Goal: Information Seeking & Learning: Learn about a topic

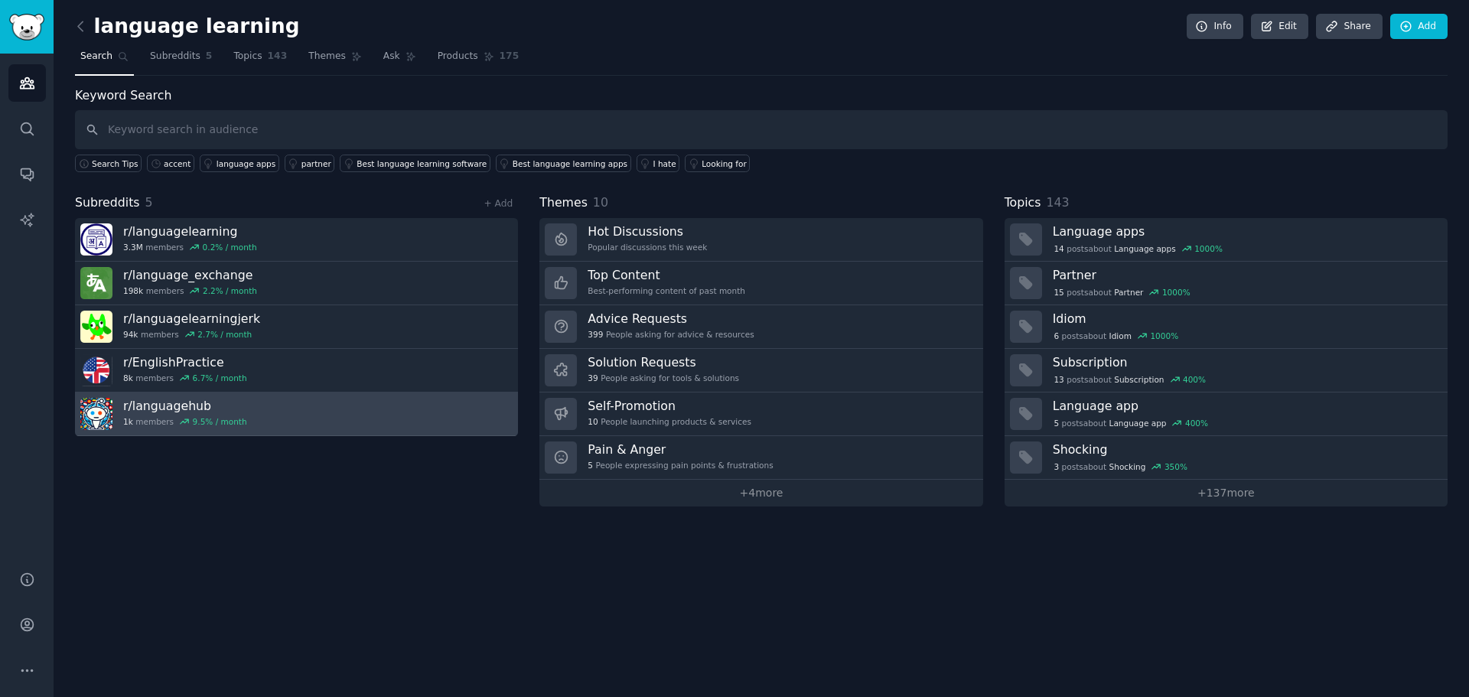
click at [279, 413] on link "r/ languagehub 1k members 9.5 % / month" at bounding box center [296, 415] width 443 height 44
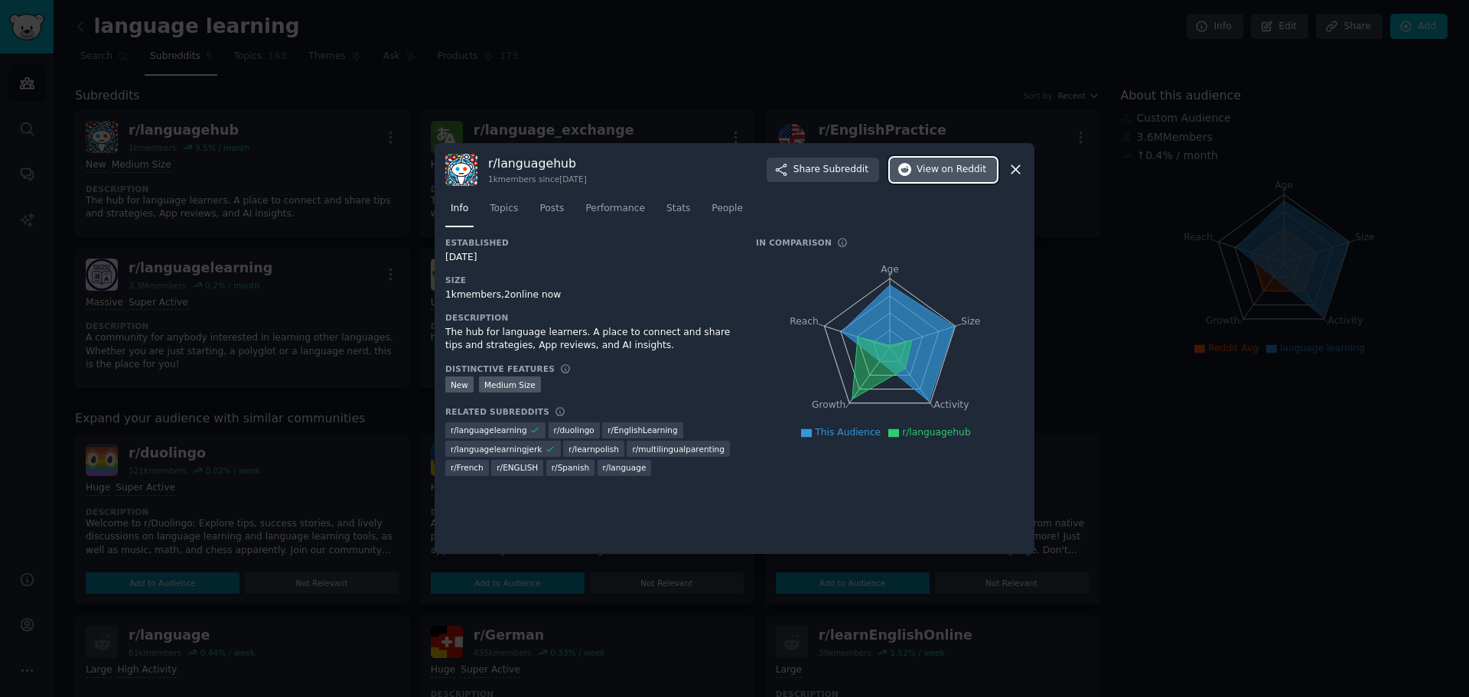
click at [912, 170] on icon "button" at bounding box center [905, 170] width 14 height 14
click at [1015, 168] on icon at bounding box center [1016, 169] width 16 height 16
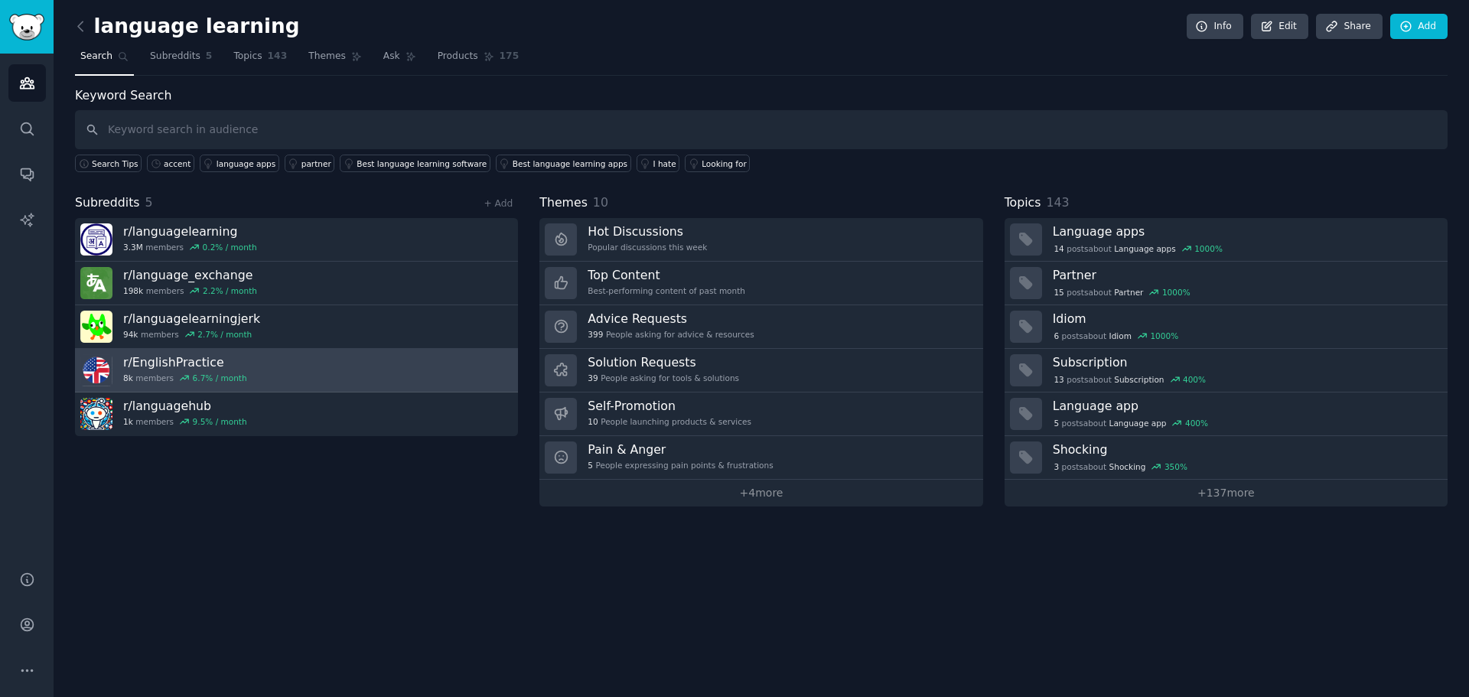
click at [395, 373] on link "r/ EnglishPractice 8k members 6.7 % / month" at bounding box center [296, 371] width 443 height 44
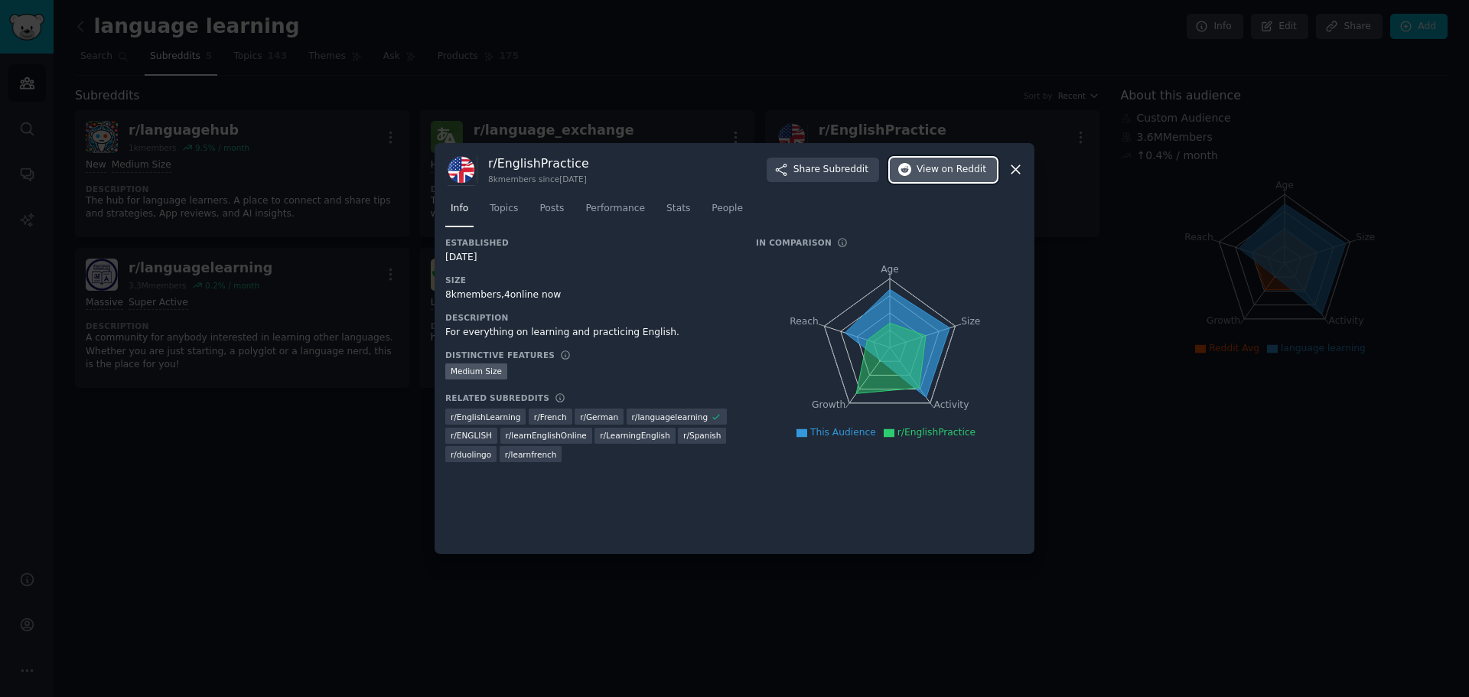
click at [947, 166] on span "on Reddit" at bounding box center [964, 170] width 44 height 14
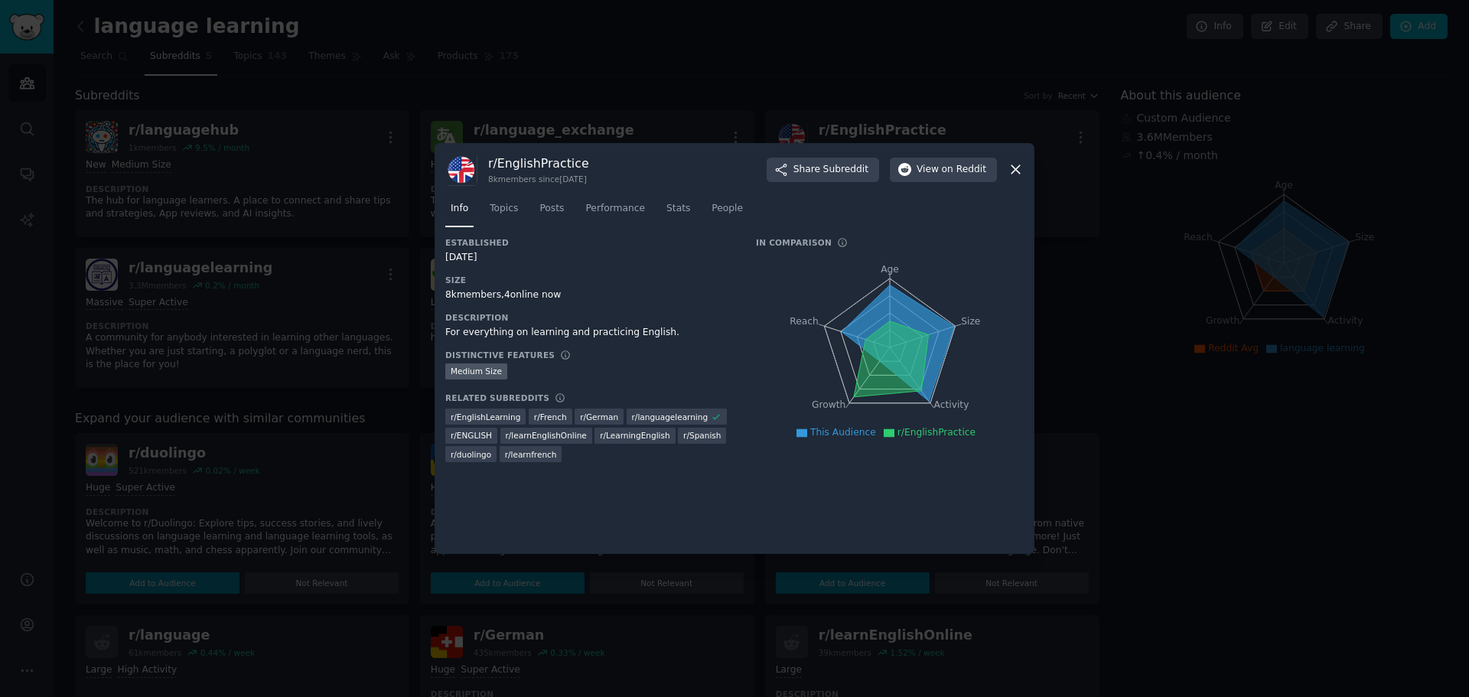
click at [1009, 162] on icon at bounding box center [1016, 169] width 16 height 16
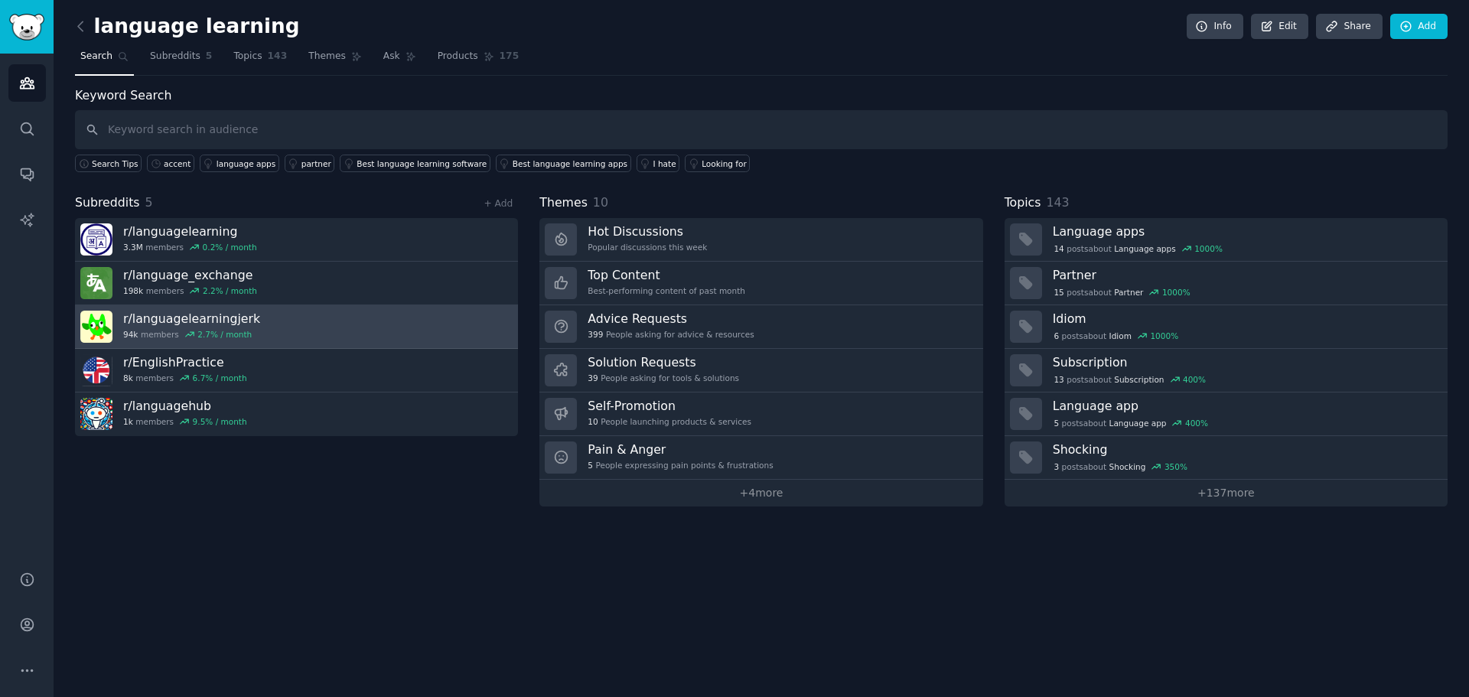
click at [419, 337] on link "r/ languagelearningjerk 94k members 2.7 % / month" at bounding box center [296, 327] width 443 height 44
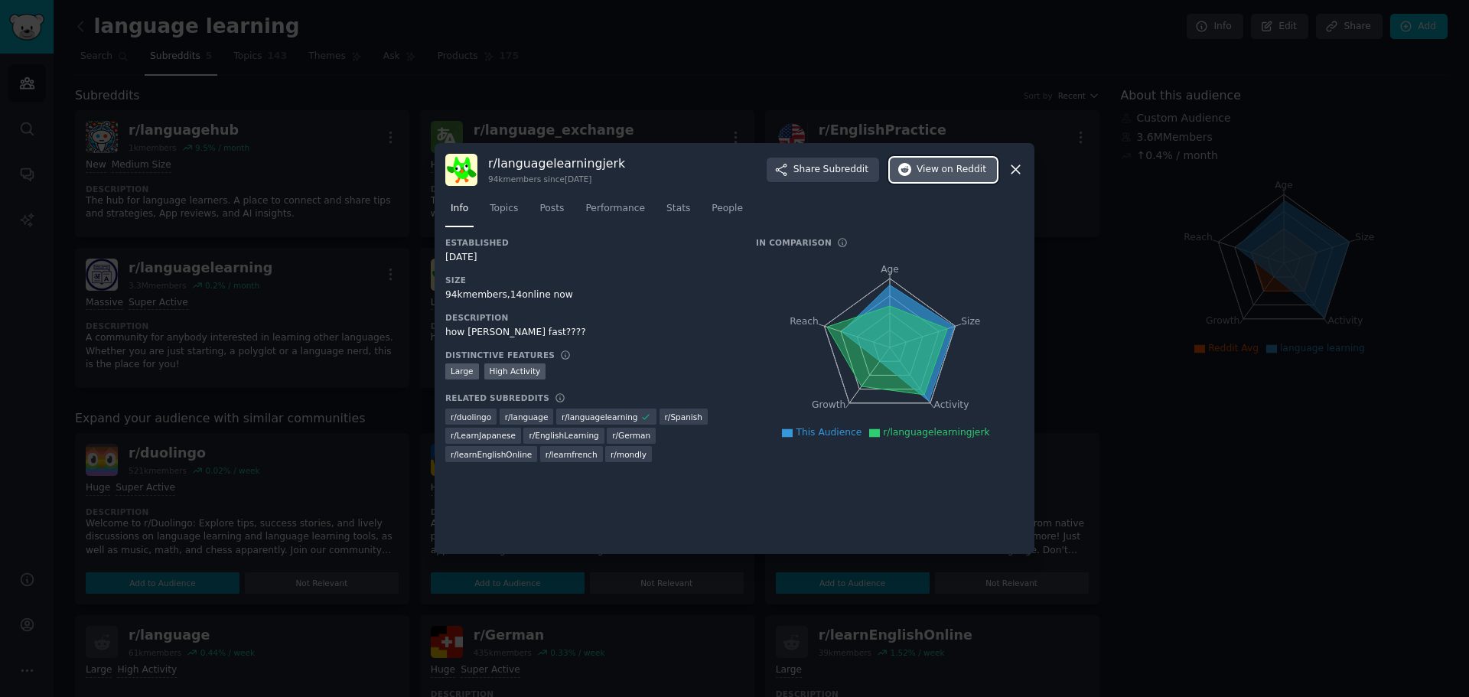
click at [954, 166] on span "on Reddit" at bounding box center [964, 170] width 44 height 14
drag, startPoint x: 1174, startPoint y: 253, endPoint x: 1160, endPoint y: 254, distance: 13.9
click at [1172, 253] on div at bounding box center [734, 348] width 1469 height 697
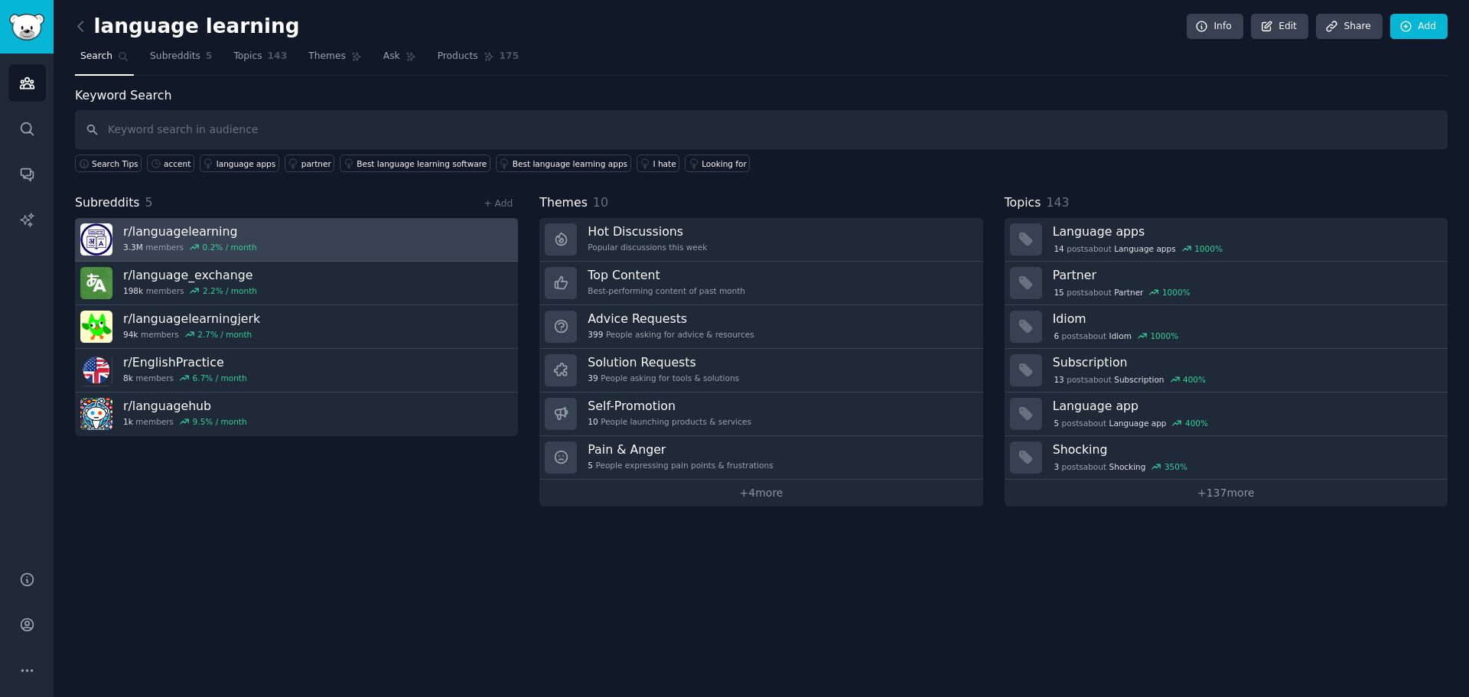
click at [416, 259] on link "r/ languagelearning 3.3M members 0.2 % / month" at bounding box center [296, 240] width 443 height 44
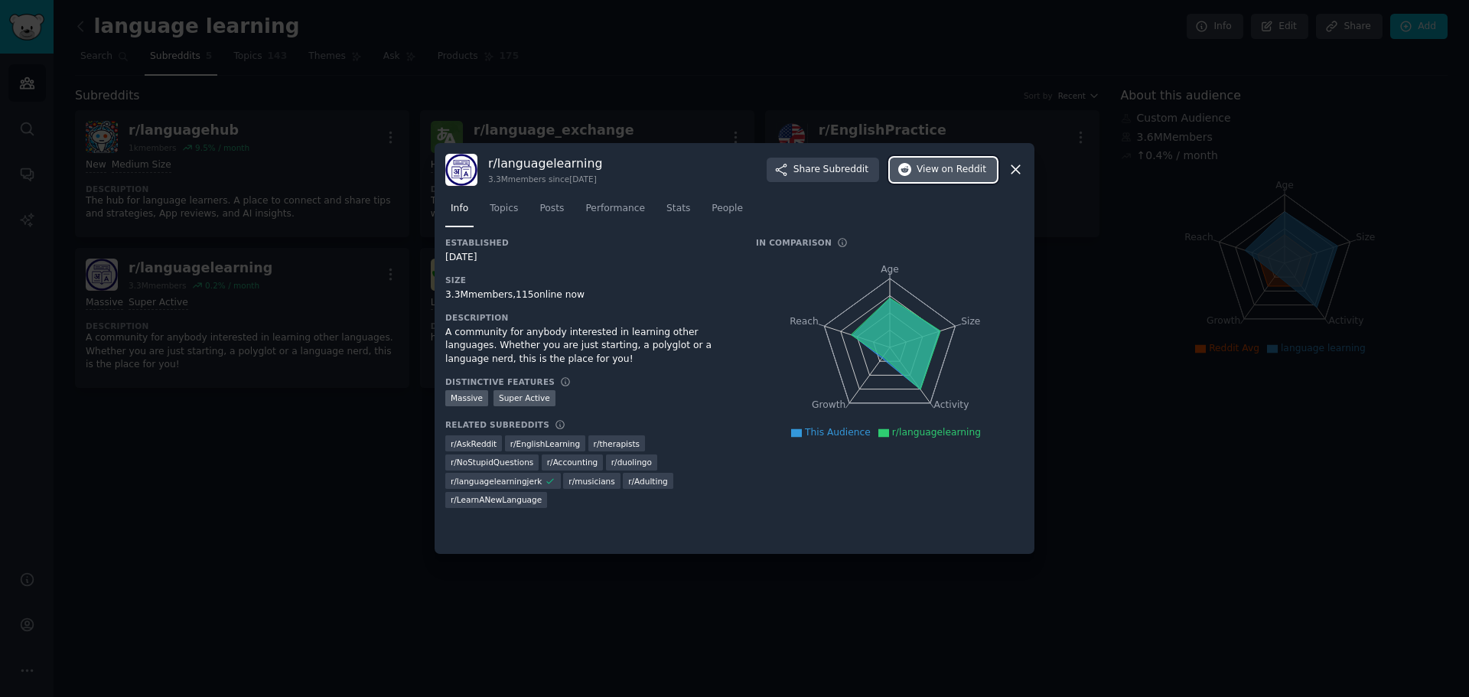
click at [974, 168] on span "on Reddit" at bounding box center [964, 170] width 44 height 14
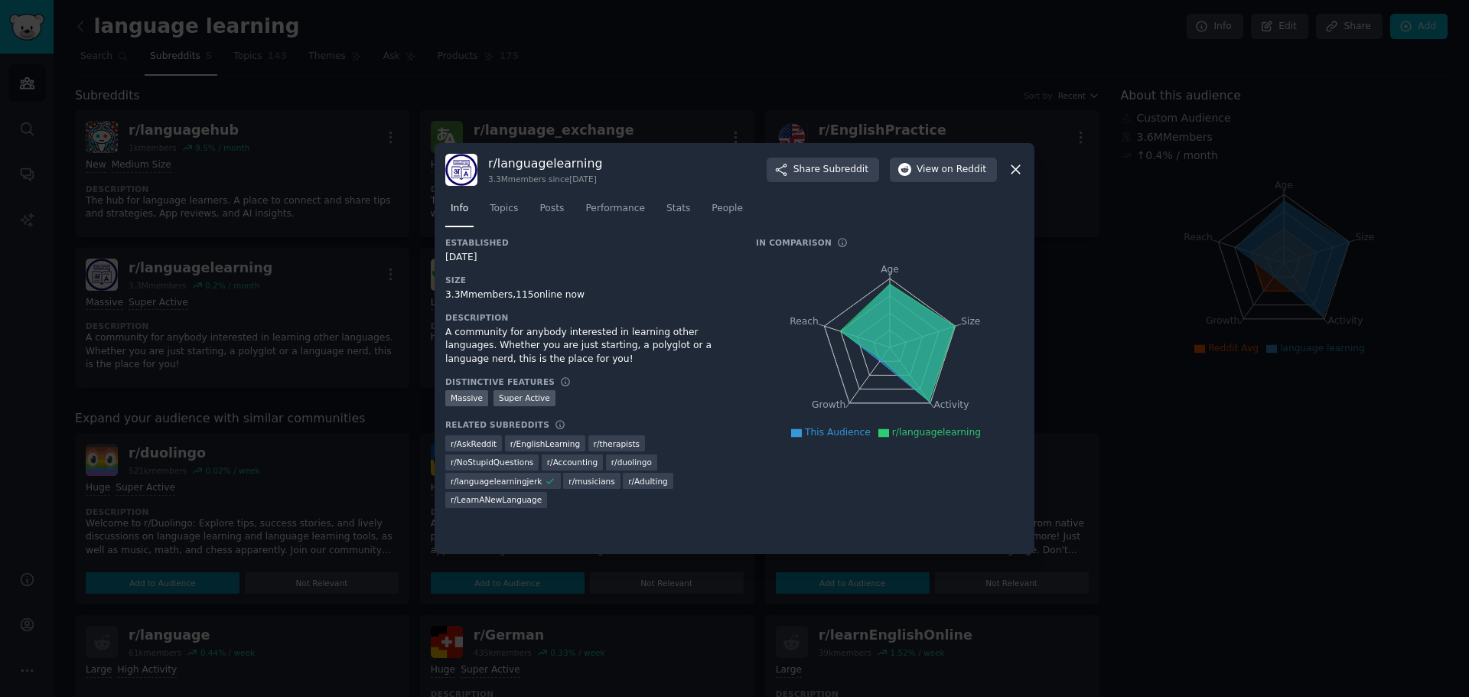
click at [1188, 228] on div at bounding box center [734, 348] width 1469 height 697
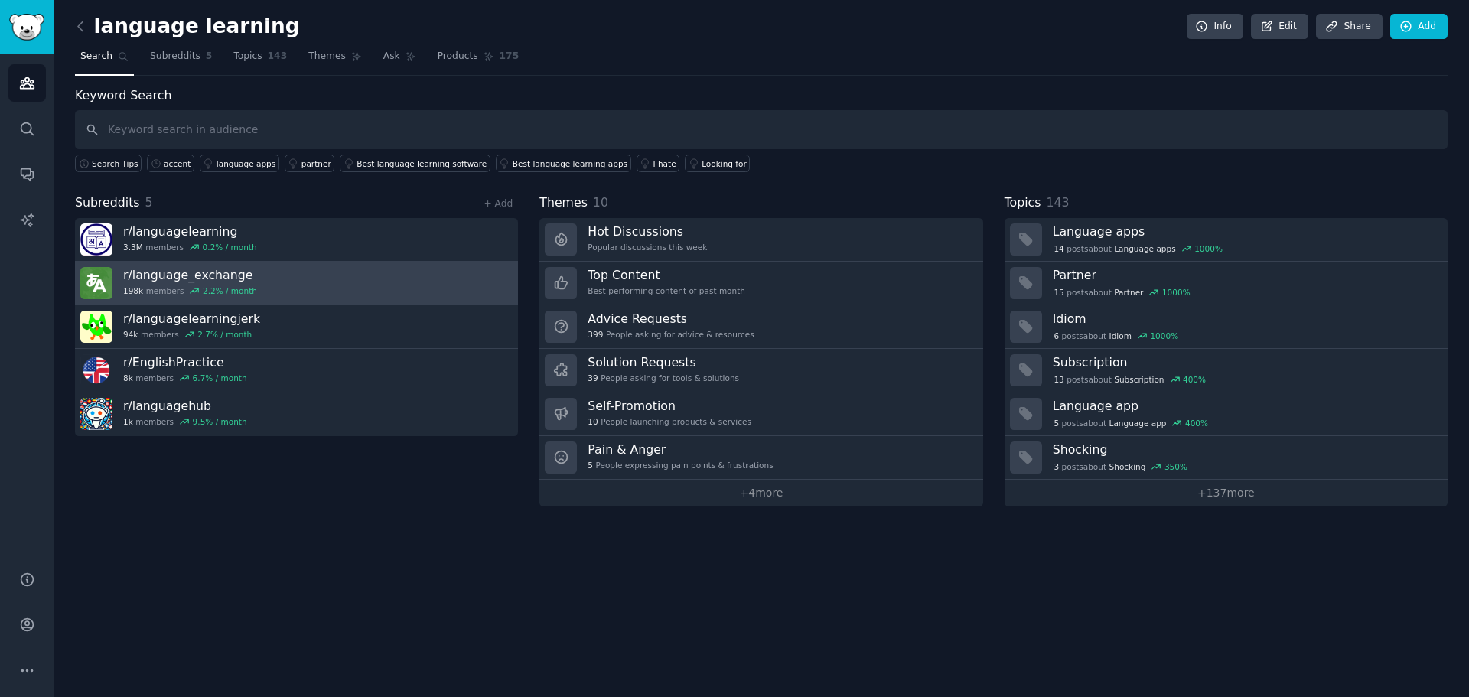
click at [305, 286] on link "r/ language_exchange 198k members 2.2 % / month" at bounding box center [296, 284] width 443 height 44
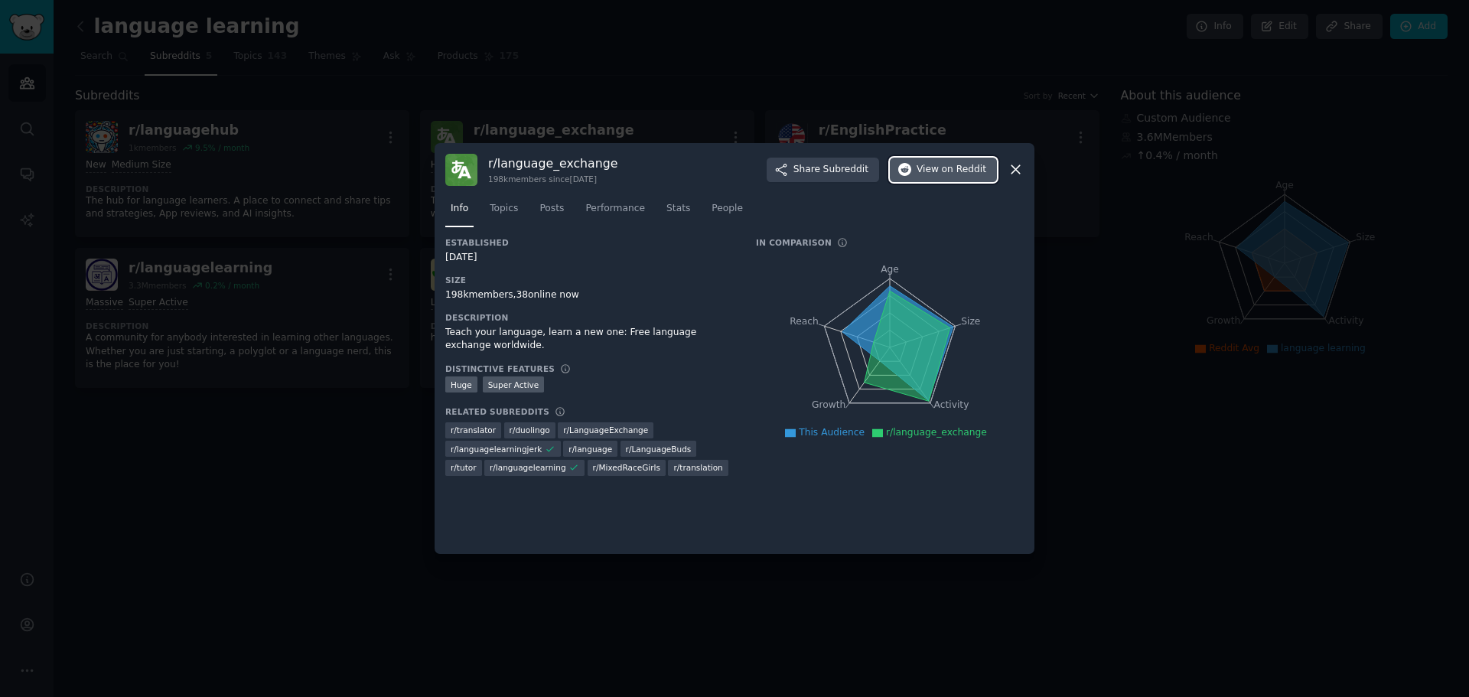
click at [962, 173] on span "on Reddit" at bounding box center [964, 170] width 44 height 14
